Goal: Task Accomplishment & Management: Manage account settings

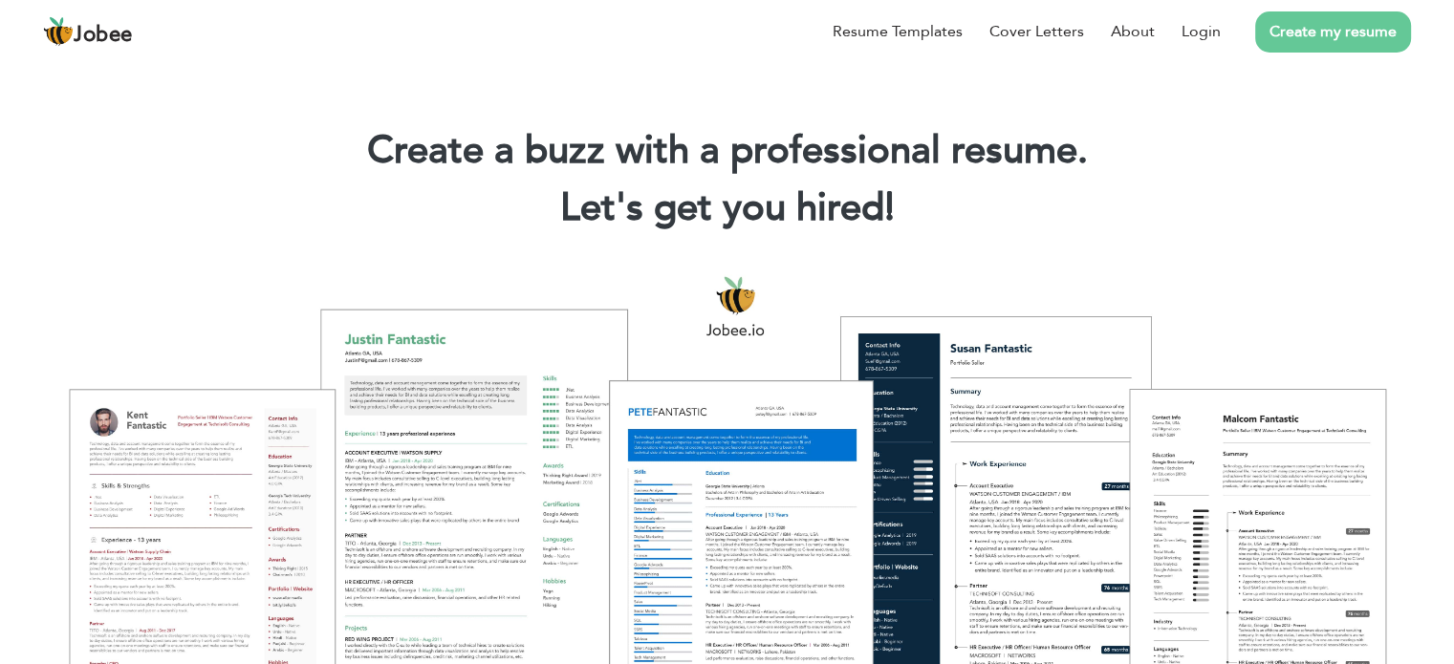
click at [1282, 22] on link "Create my resume" at bounding box center [1333, 31] width 156 height 41
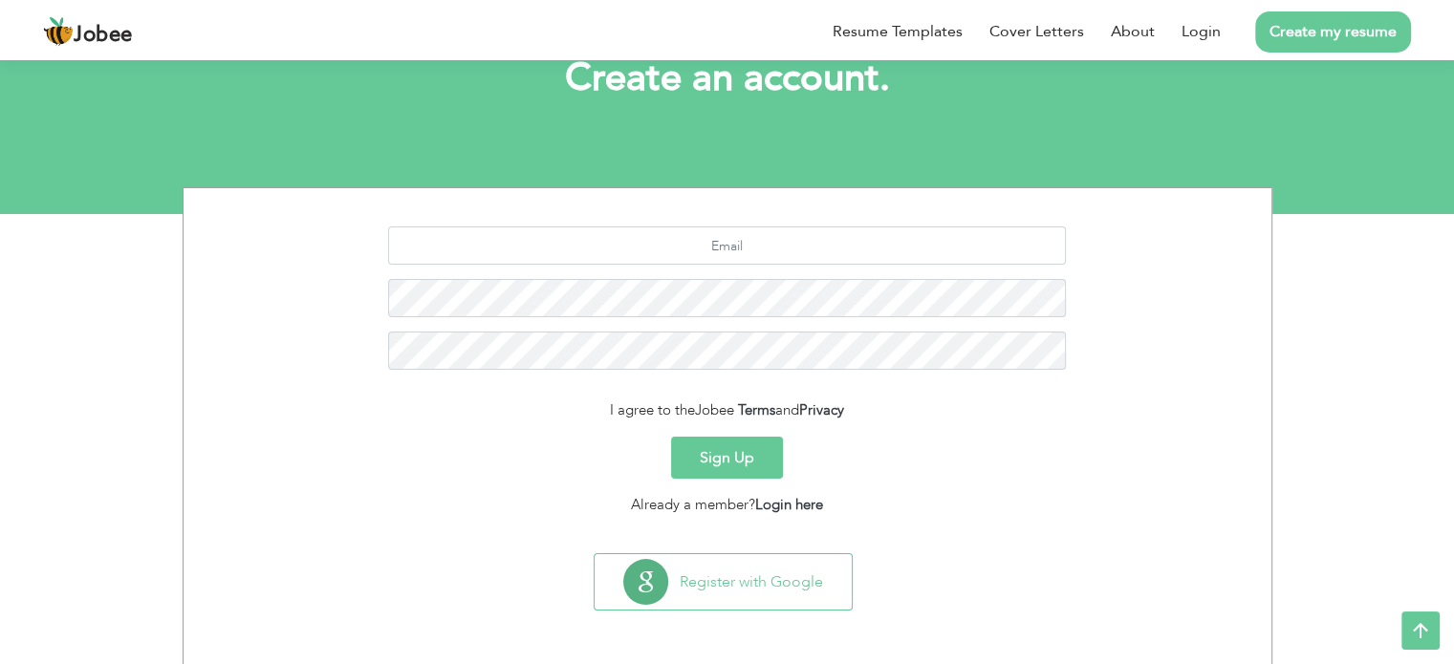
scroll to position [127, 0]
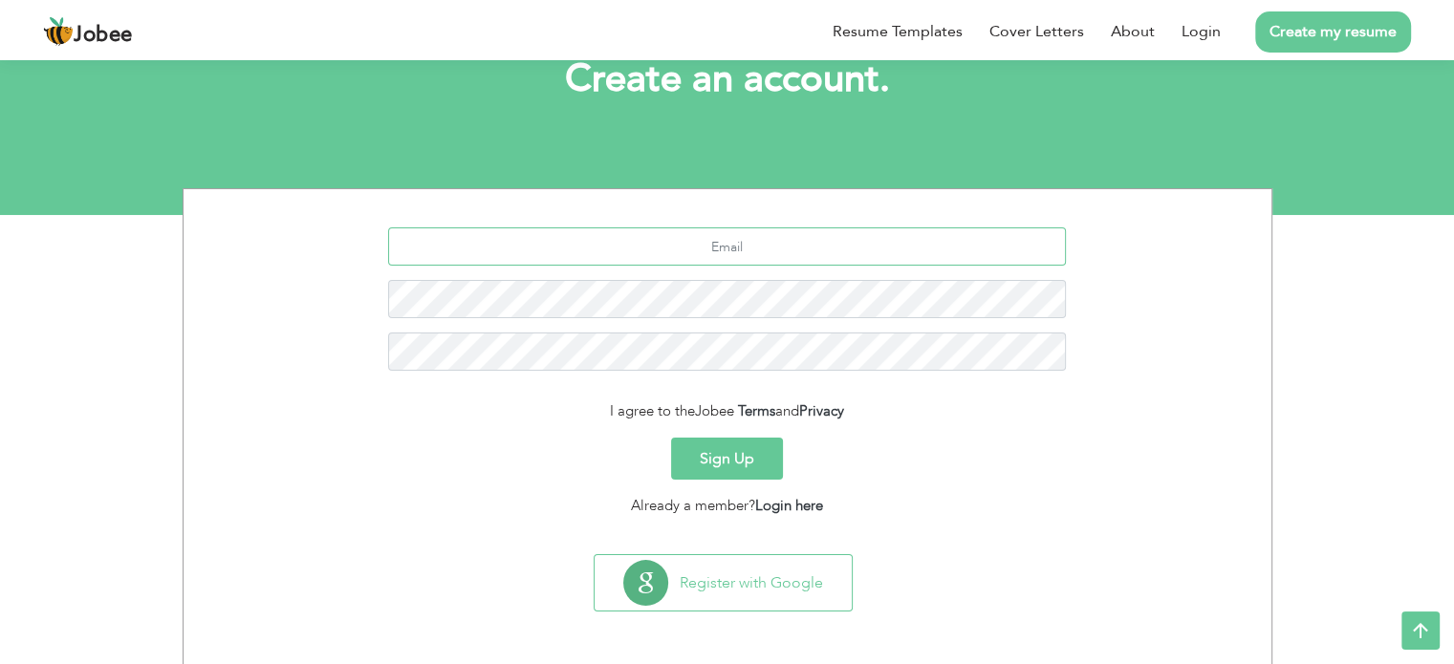
click at [800, 236] on input "text" at bounding box center [727, 246] width 678 height 38
type input "hafizahmad444444@gmail.com"
click at [1014, 481] on form "hafizahmad444444@gmail.com I agree to the Jobee Terms and Privacy Sign Up Alrea…" at bounding box center [727, 371] width 1059 height 289
click at [1207, 39] on link "Login" at bounding box center [1200, 31] width 39 height 23
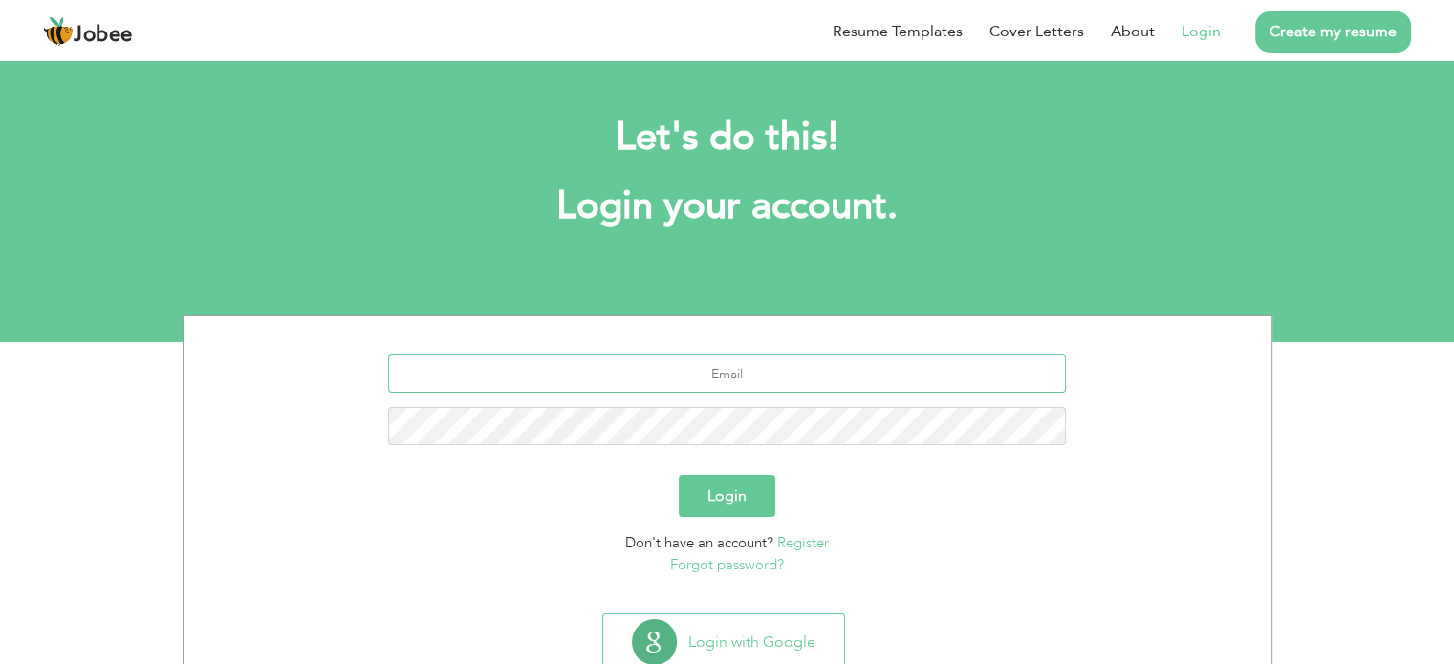
click at [757, 360] on input "text" at bounding box center [727, 374] width 678 height 38
type input "hafizahmad444444@gmail.com"
click at [679, 475] on button "Login" at bounding box center [727, 496] width 97 height 42
